Goal: Task Accomplishment & Management: Complete application form

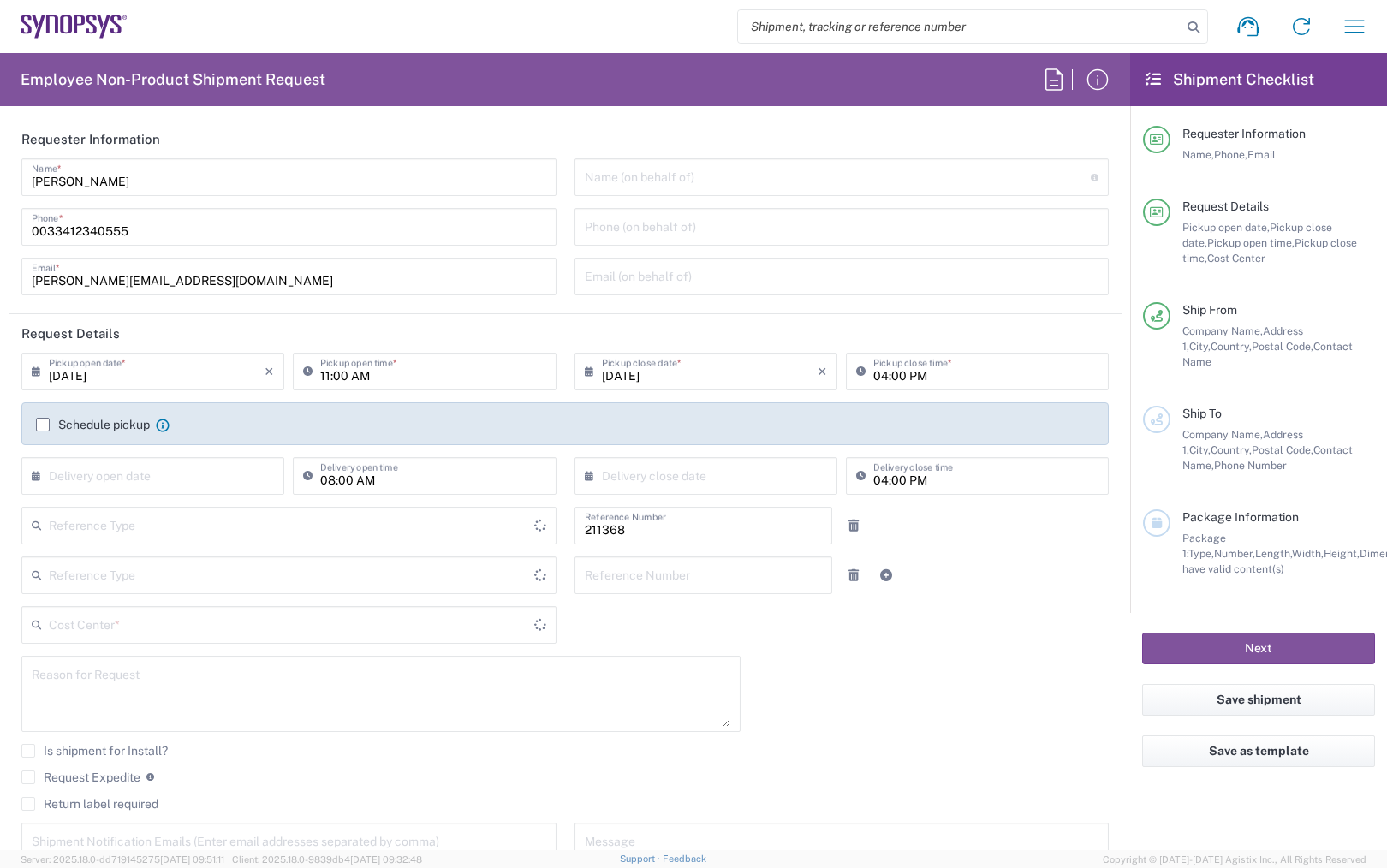
type input "Delivered at Place"
type input "Department"
type input "[GEOGRAPHIC_DATA]"
type input "FR65, CSG, [GEOGRAPHIC_DATA] Business Development 211368"
type input "[GEOGRAPHIC_DATA]"
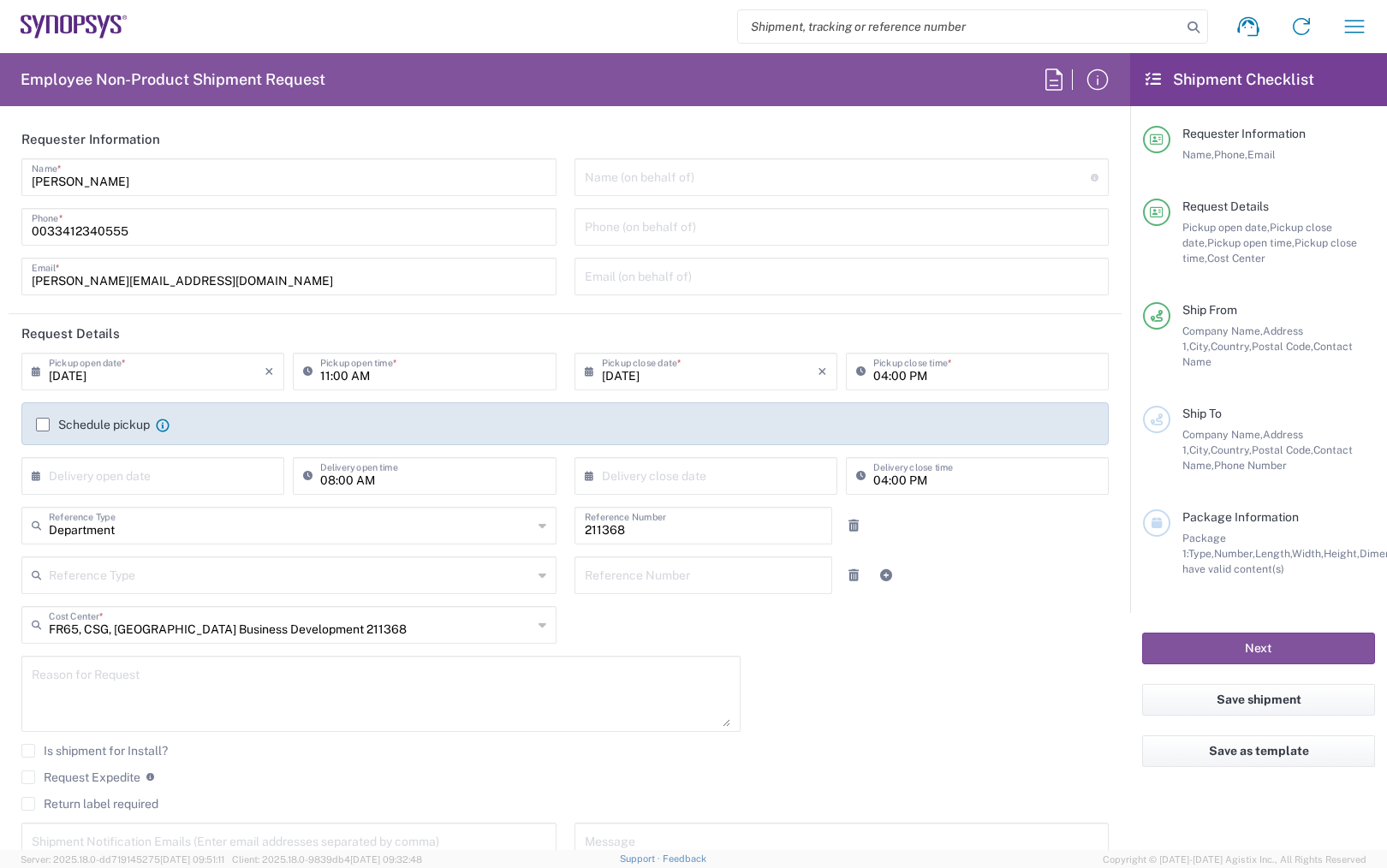
type input "Montbonnot FR63"
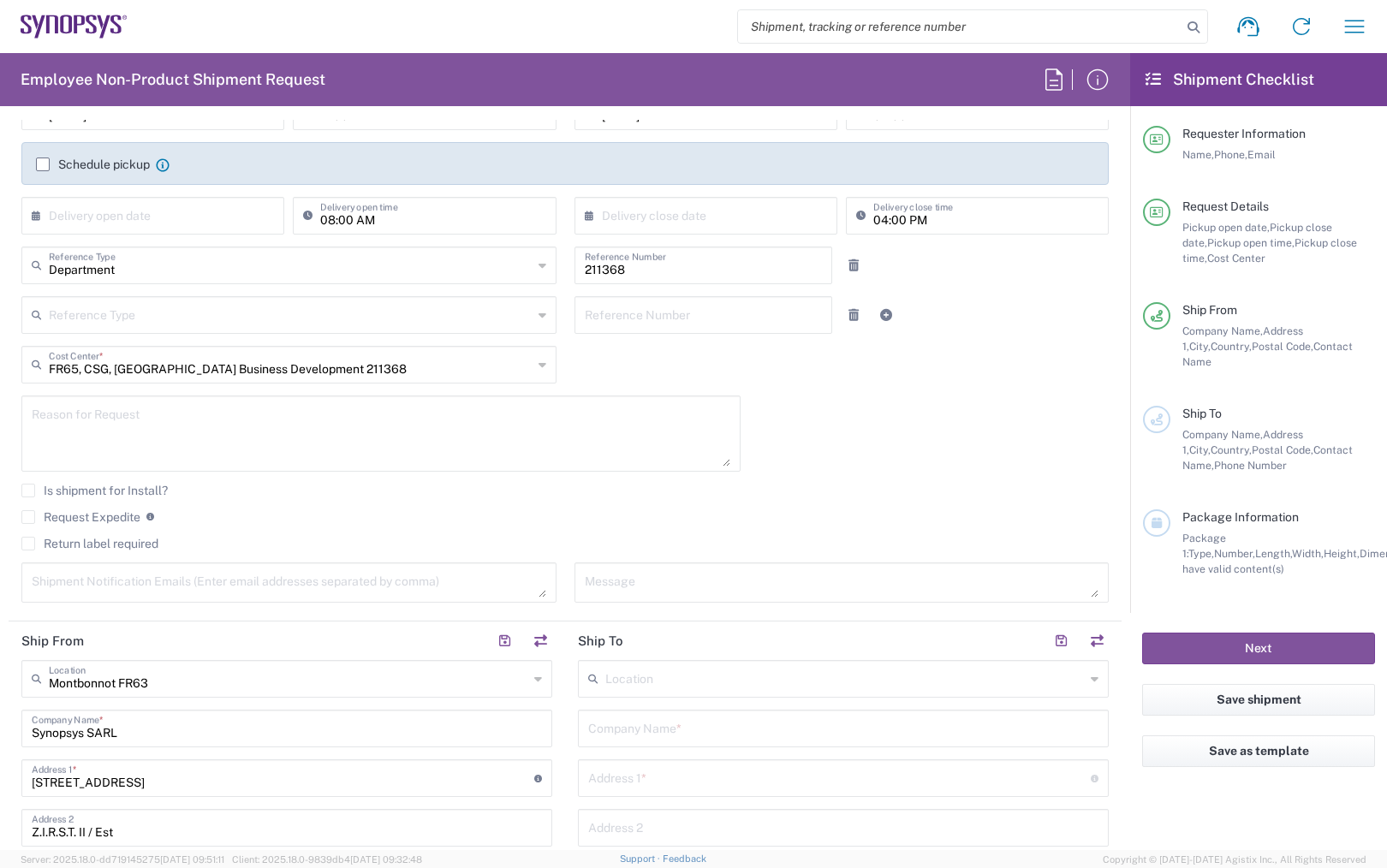
scroll to position [285, 0]
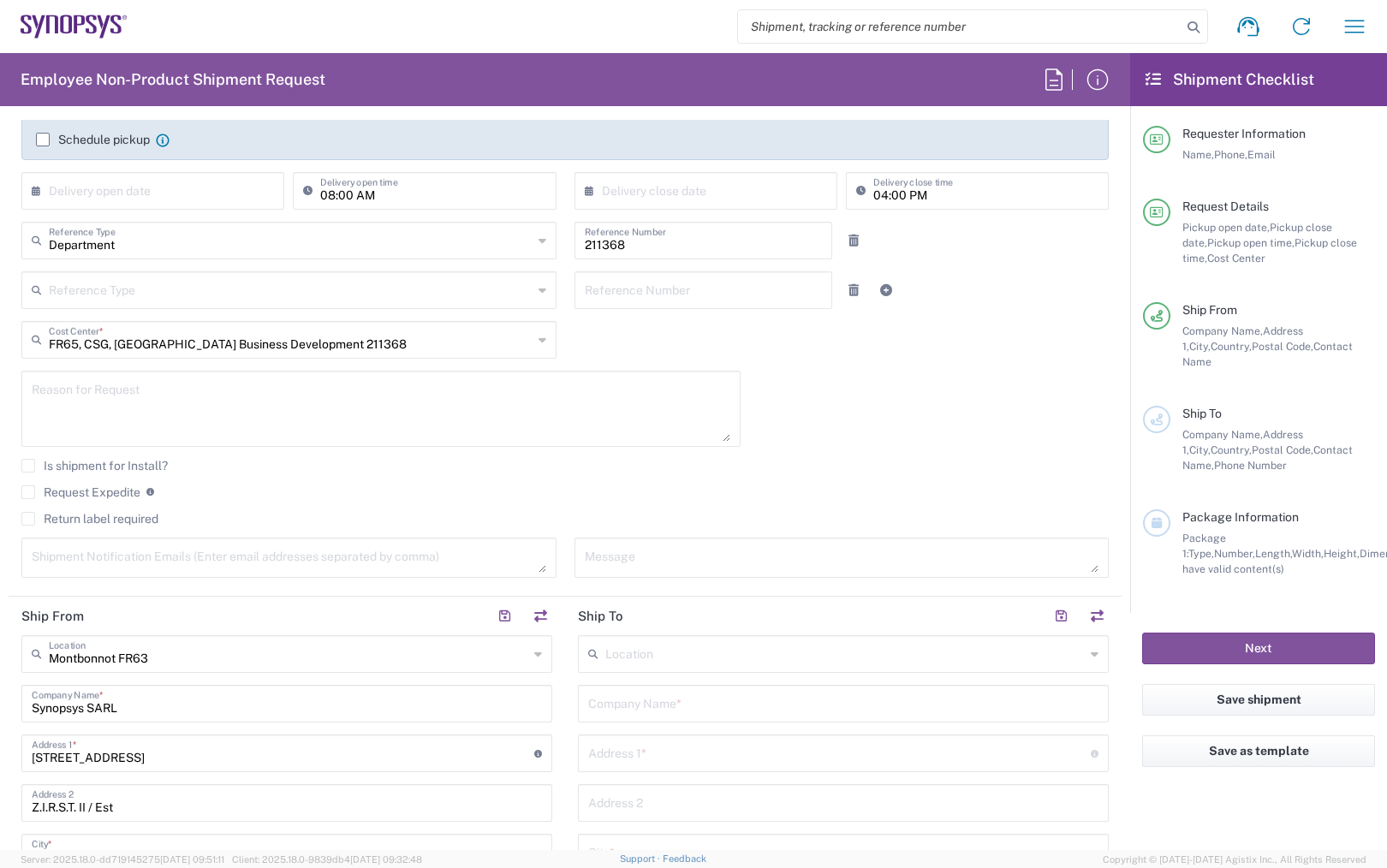
click at [539, 338] on icon at bounding box center [543, 340] width 8 height 28
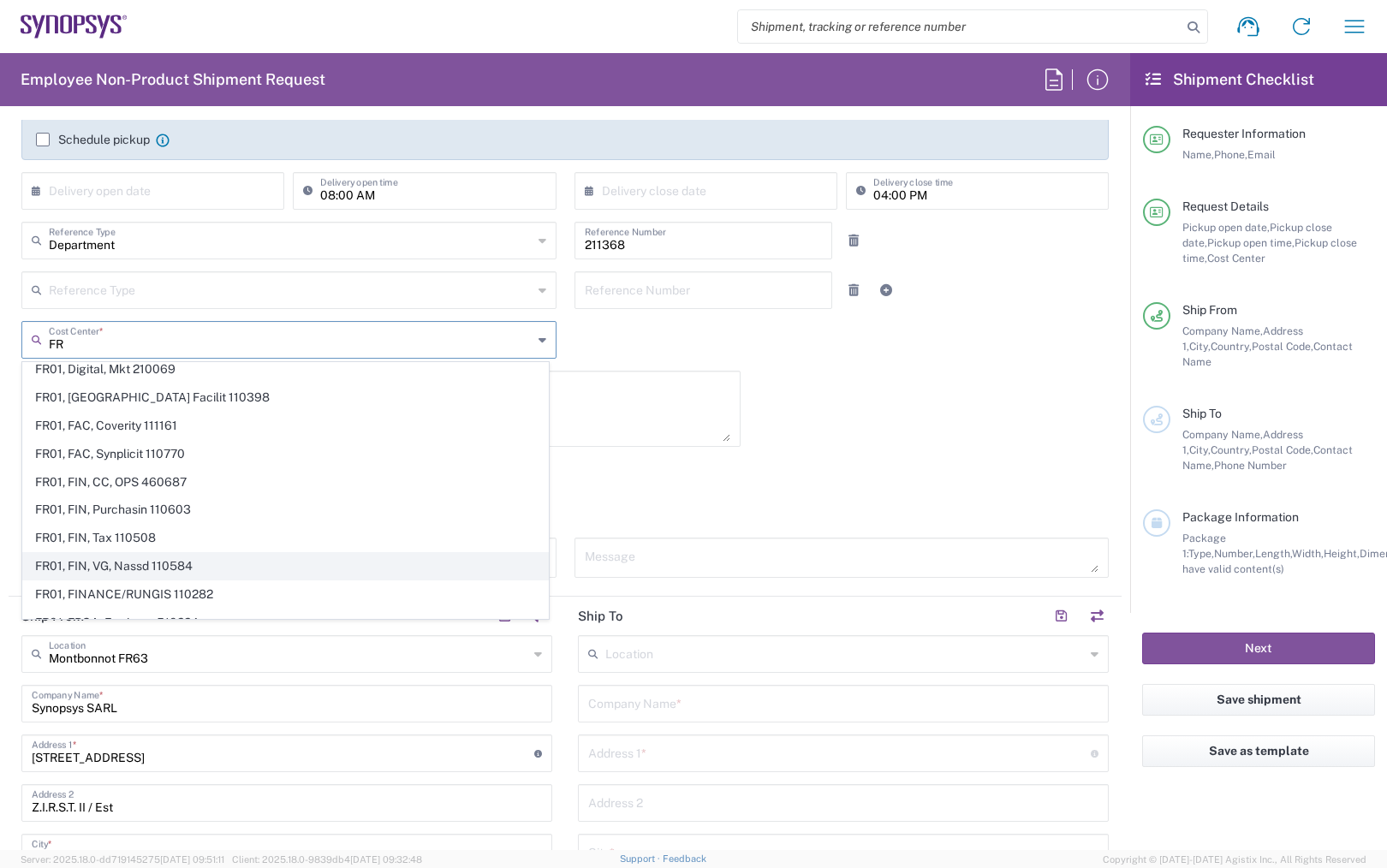
scroll to position [1016, 0]
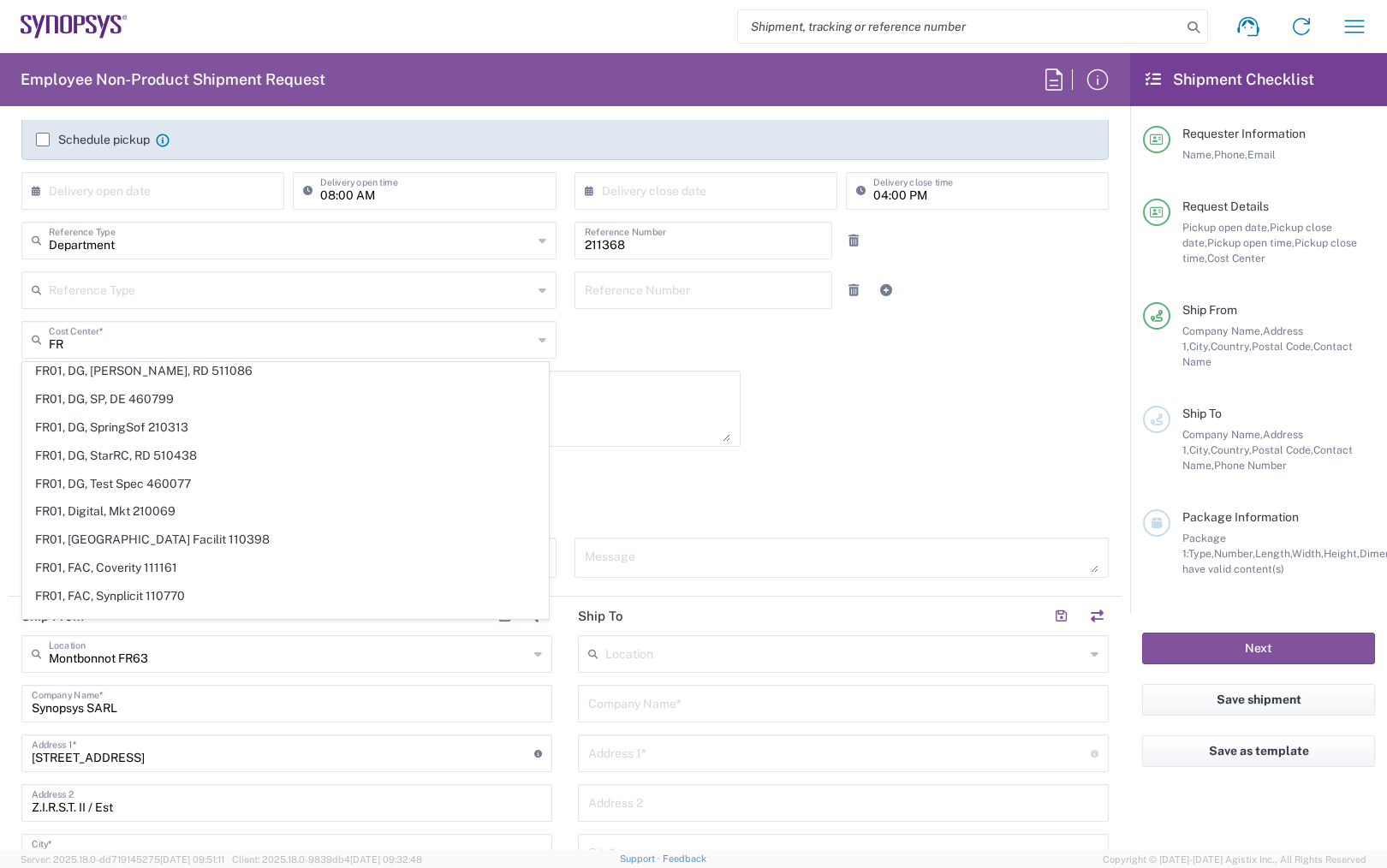
click at [836, 512] on agx-checkbox-control "Return label required" at bounding box center [566, 519] width 1088 height 14
type input "FR65, CSG, [GEOGRAPHIC_DATA] Business Development 211368"
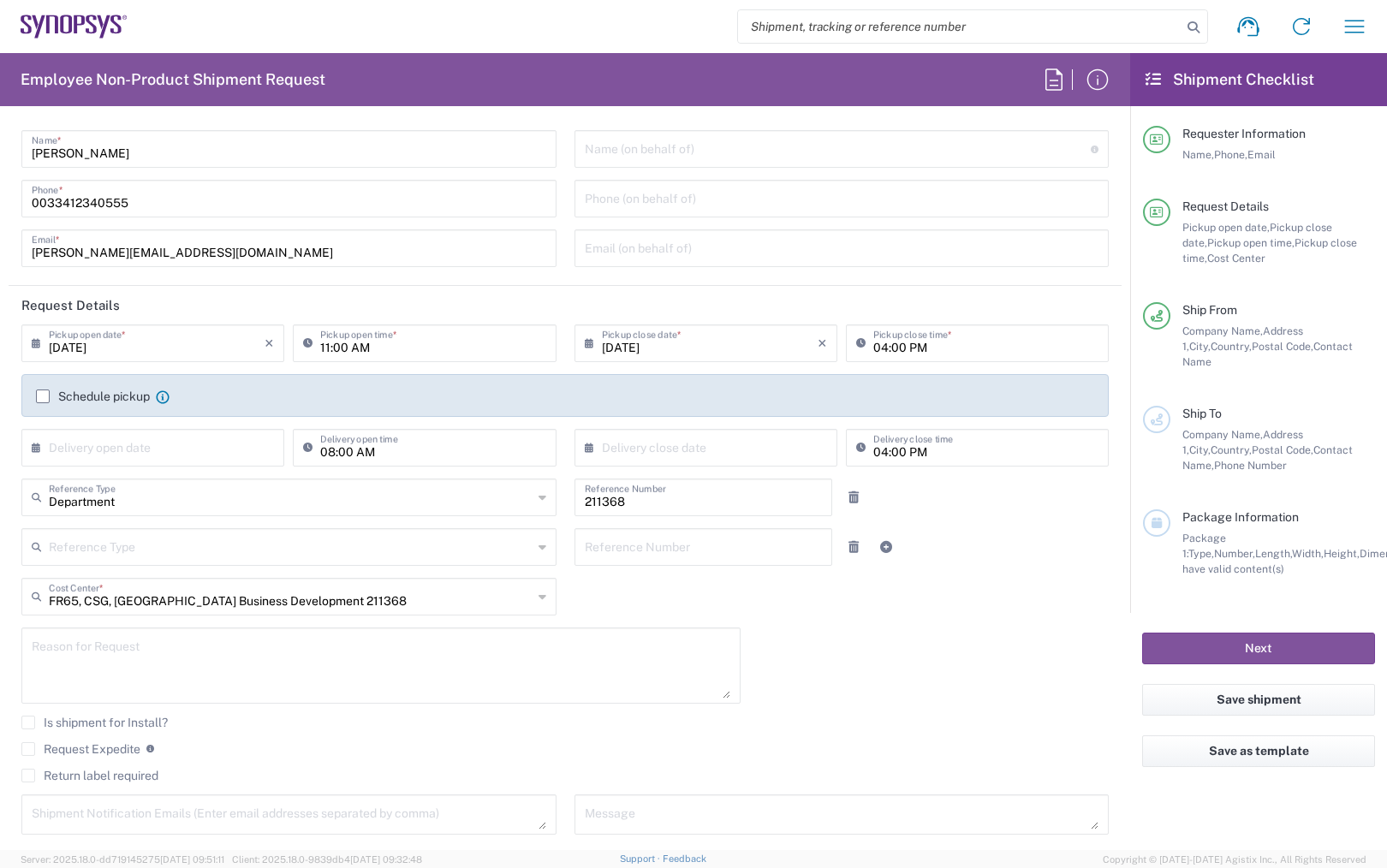
scroll to position [0, 0]
